Goal: Task Accomplishment & Management: Manage account settings

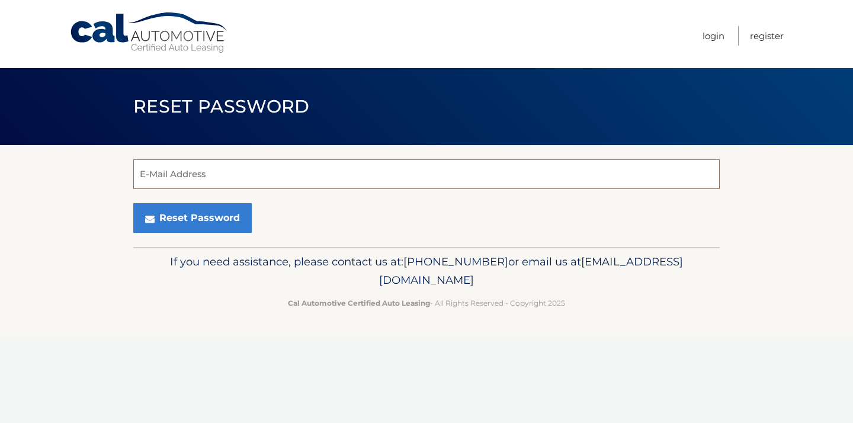
click at [196, 173] on main "Reset Password E-Mail Address Reset Password" at bounding box center [426, 123] width 853 height 247
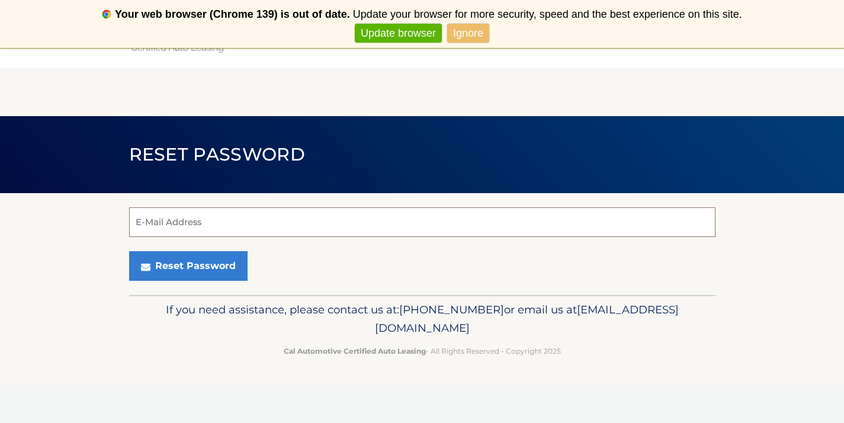
type input "sam.lopez2102@gmail.com"
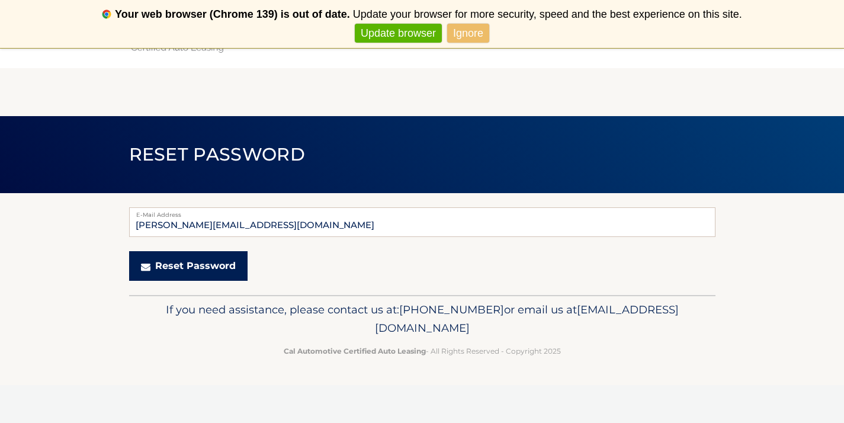
click at [193, 272] on button "Reset Password" at bounding box center [188, 266] width 118 height 30
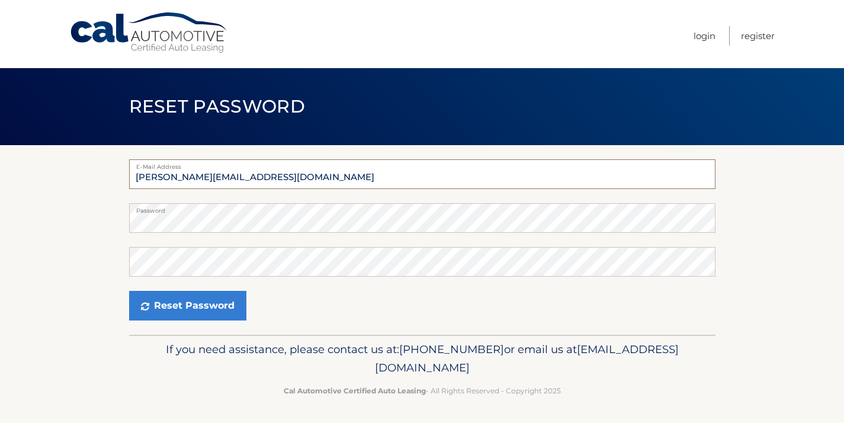
click at [297, 179] on input "sam.lopez2102@gmail.com" at bounding box center [422, 174] width 586 height 30
click at [267, 172] on input "[PERSON_NAME][EMAIL_ADDRESS][DOMAIN_NAME]" at bounding box center [422, 174] width 586 height 30
click at [218, 176] on input "[PERSON_NAME][EMAIL_ADDRESS][DOMAIN_NAME]" at bounding box center [422, 174] width 586 height 30
click at [201, 179] on input "[PERSON_NAME][EMAIL_ADDRESS][DOMAIN_NAME]" at bounding box center [422, 174] width 586 height 30
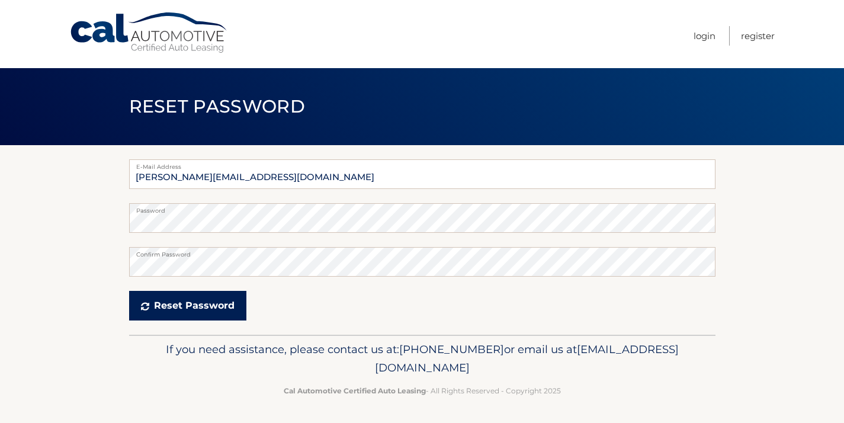
drag, startPoint x: 198, startPoint y: 311, endPoint x: 334, endPoint y: 276, distance: 140.4
click at [198, 311] on button "Reset Password" at bounding box center [187, 306] width 117 height 30
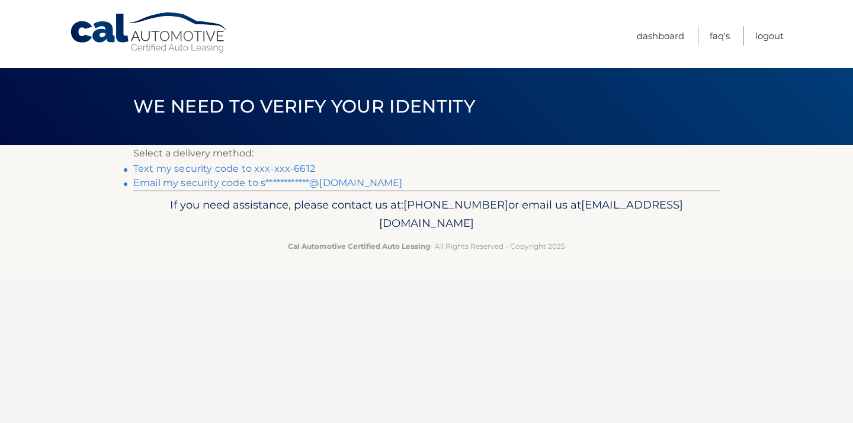
click at [194, 185] on link "**********" at bounding box center [267, 182] width 269 height 11
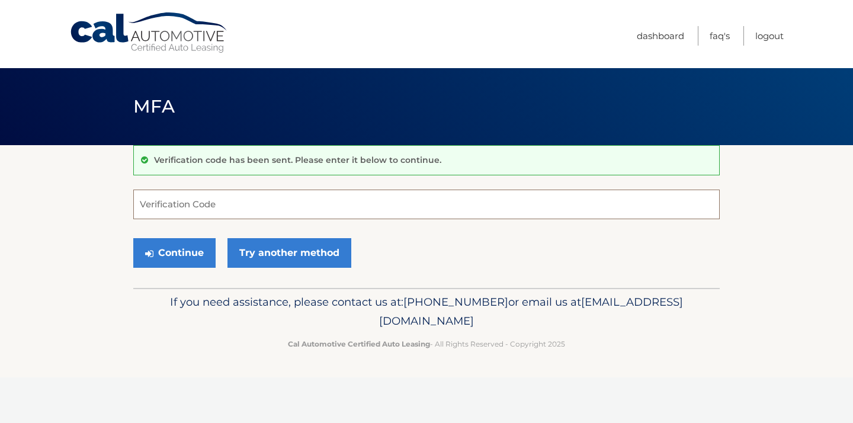
click at [231, 208] on input "Verification Code" at bounding box center [426, 204] width 586 height 30
click at [182, 211] on input "Verification Code" at bounding box center [426, 204] width 586 height 30
paste input "829440"
click at [174, 253] on button "Continue" at bounding box center [174, 253] width 82 height 30
click at [223, 205] on input "829440" at bounding box center [426, 204] width 586 height 30
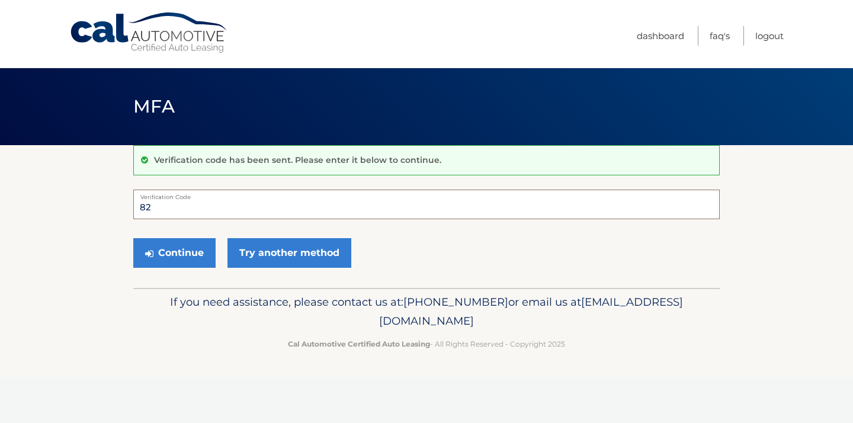
type input "8"
type input "829440"
click at [170, 249] on button "Continue" at bounding box center [174, 253] width 82 height 30
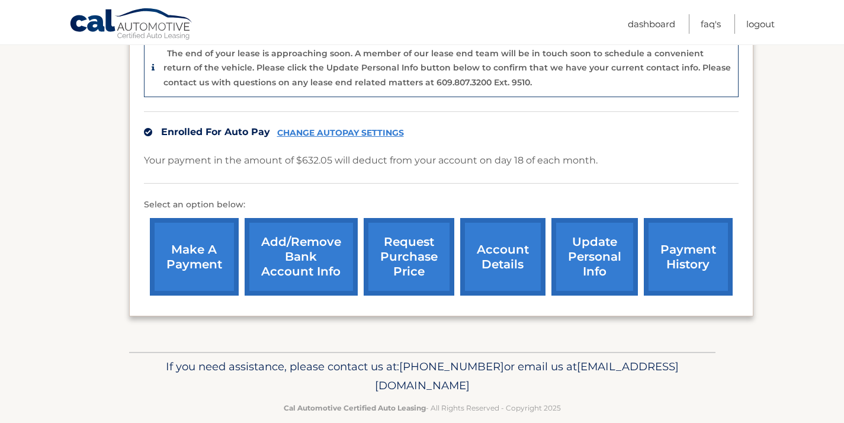
scroll to position [323, 0]
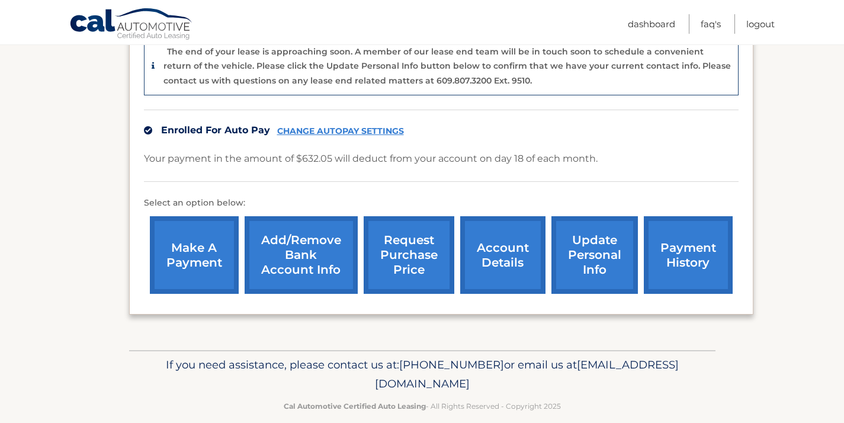
click at [498, 239] on link "account details" at bounding box center [502, 255] width 85 height 78
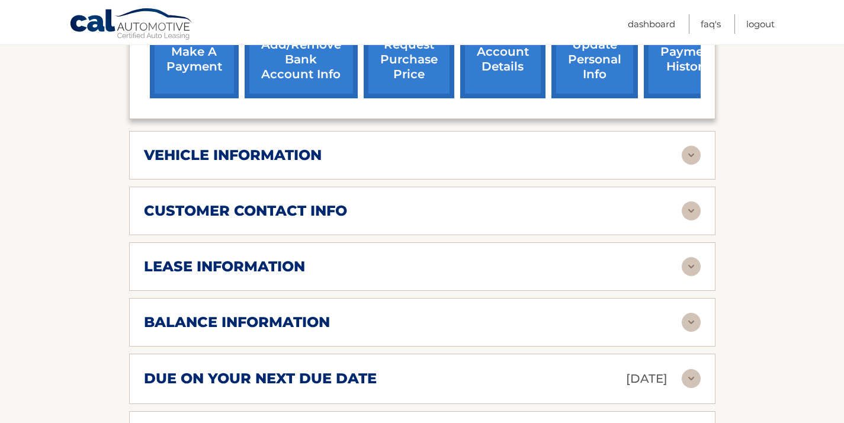
scroll to position [471, 0]
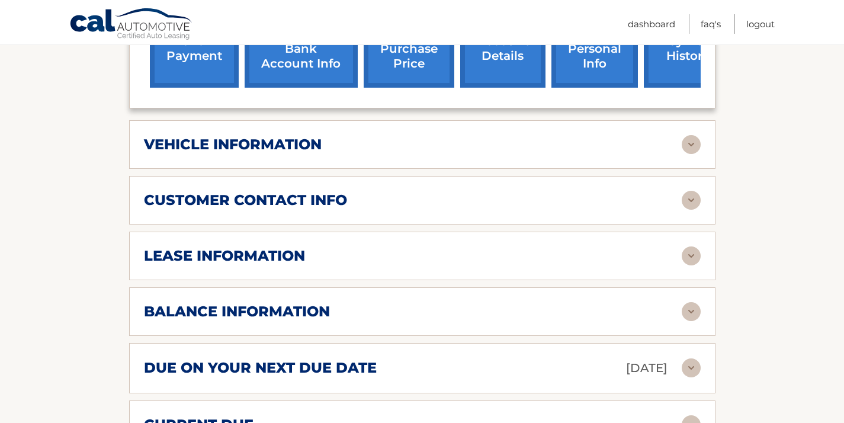
click at [693, 246] on img at bounding box center [690, 255] width 19 height 19
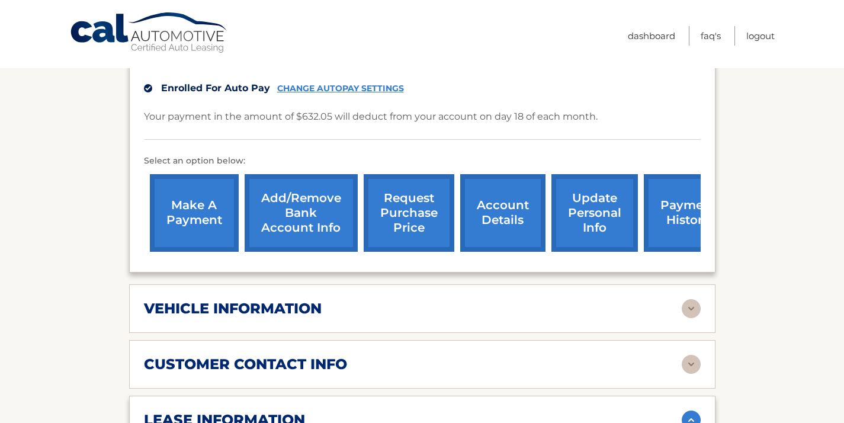
scroll to position [0, 0]
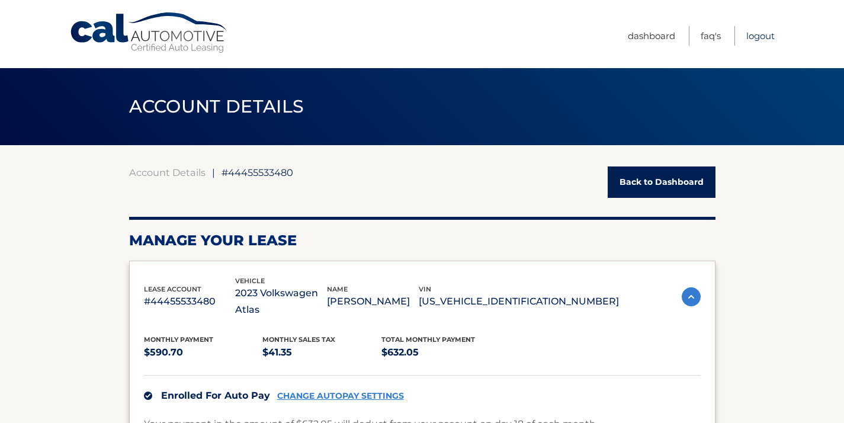
click at [761, 35] on link "Logout" at bounding box center [760, 36] width 28 height 20
